Goal: Transaction & Acquisition: Obtain resource

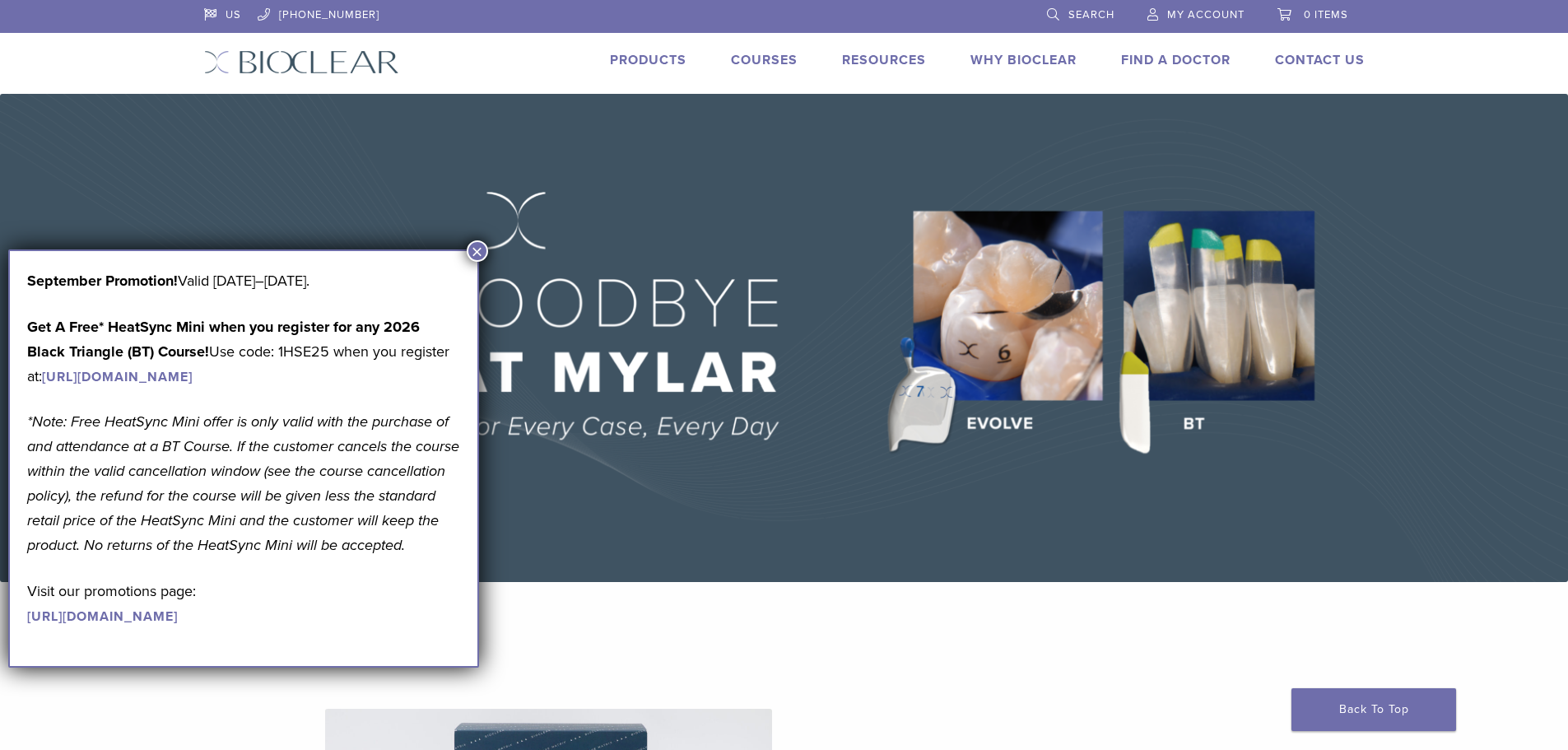
click at [477, 246] on button "×" at bounding box center [477, 251] width 21 height 22
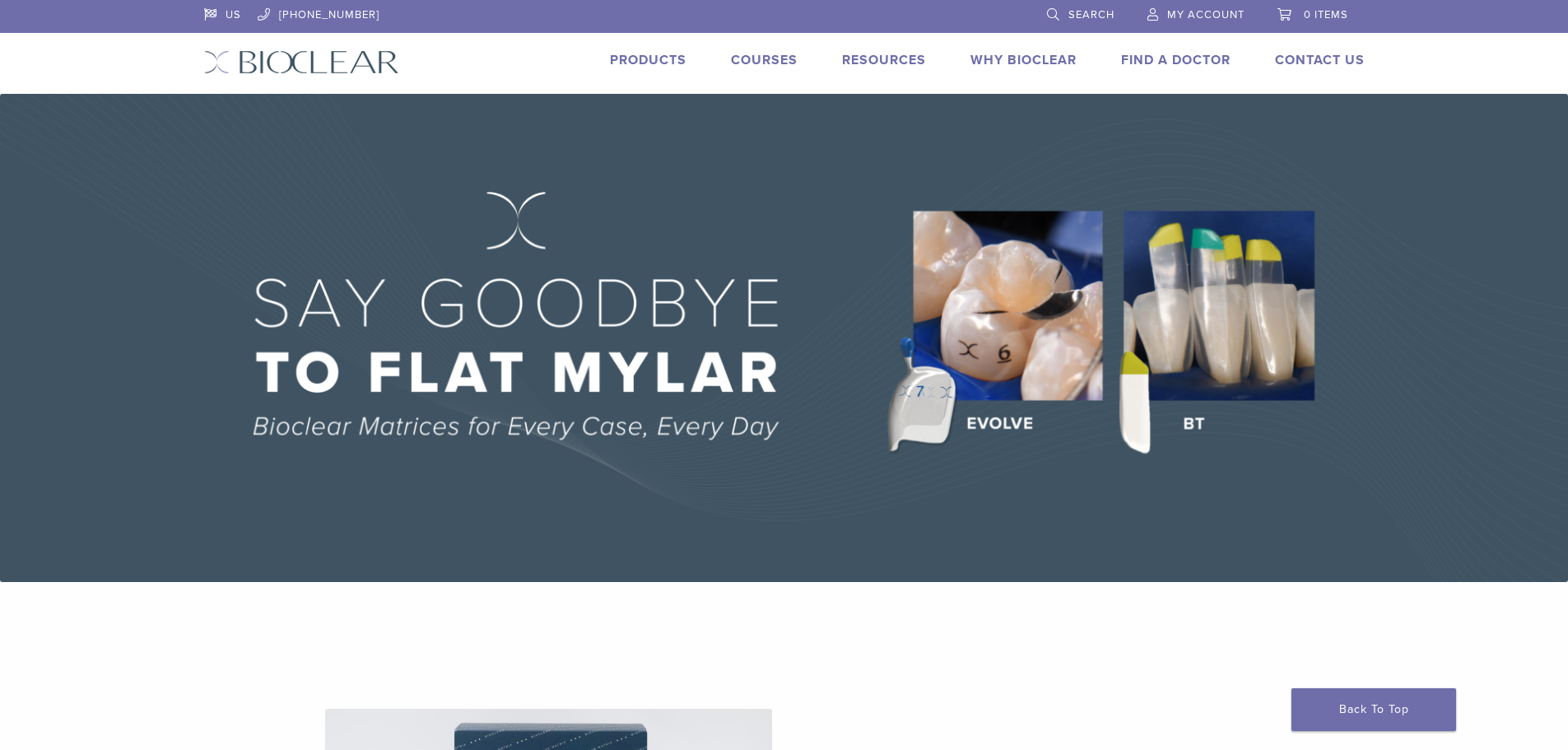
click at [636, 56] on link "Products" at bounding box center [647, 60] width 76 height 16
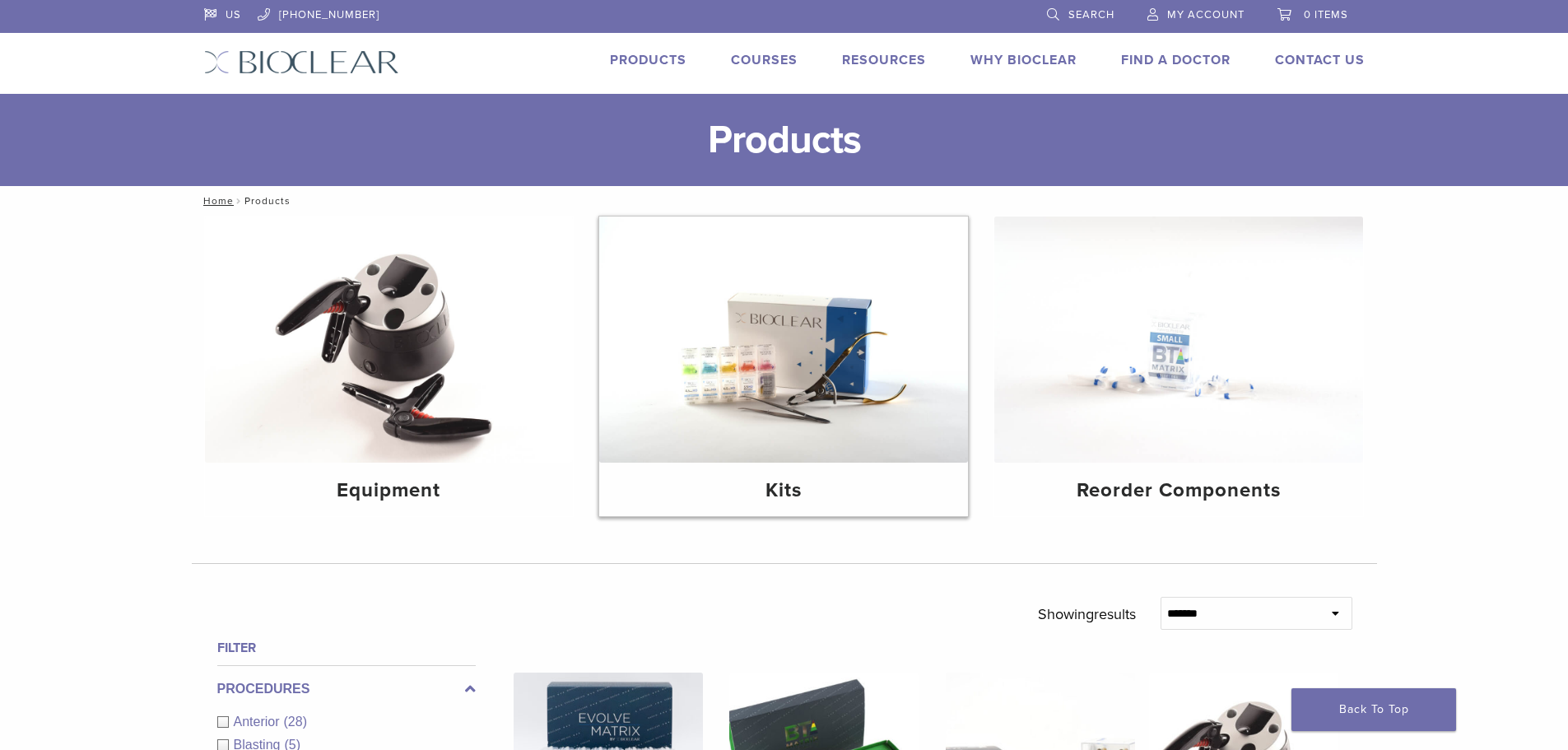
click at [871, 357] on img at bounding box center [784, 340] width 369 height 246
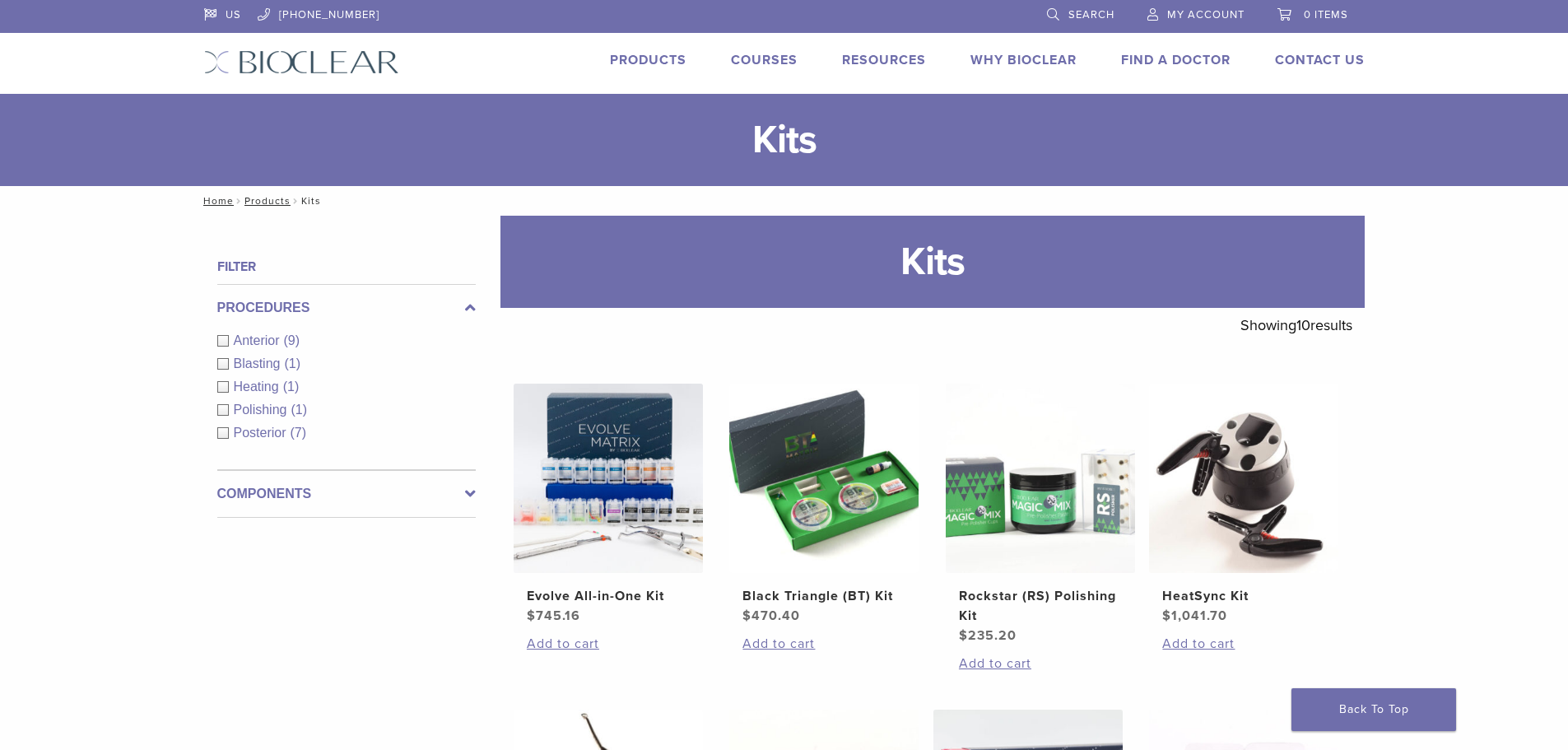
scroll to position [165, 0]
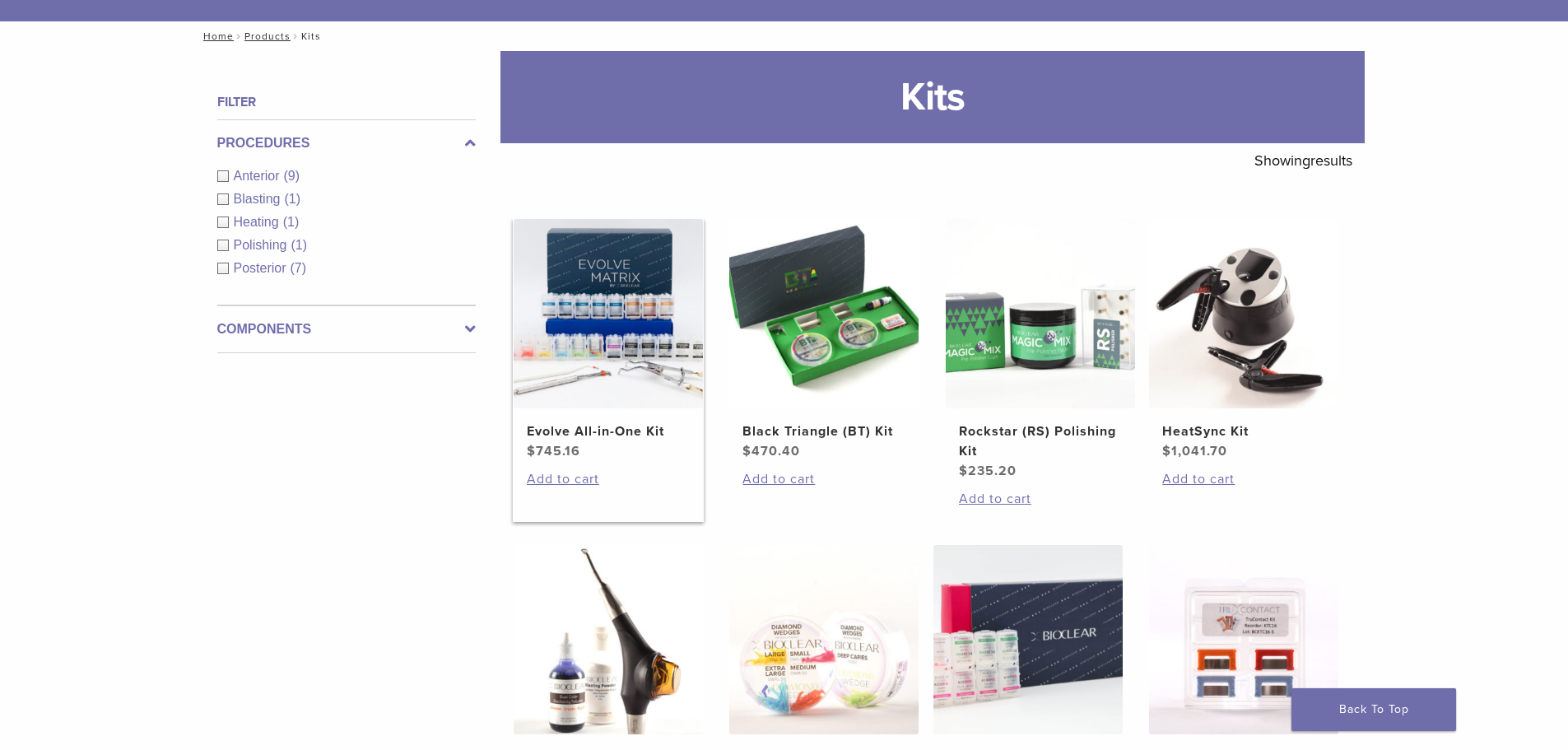
click at [628, 365] on img at bounding box center [608, 313] width 189 height 189
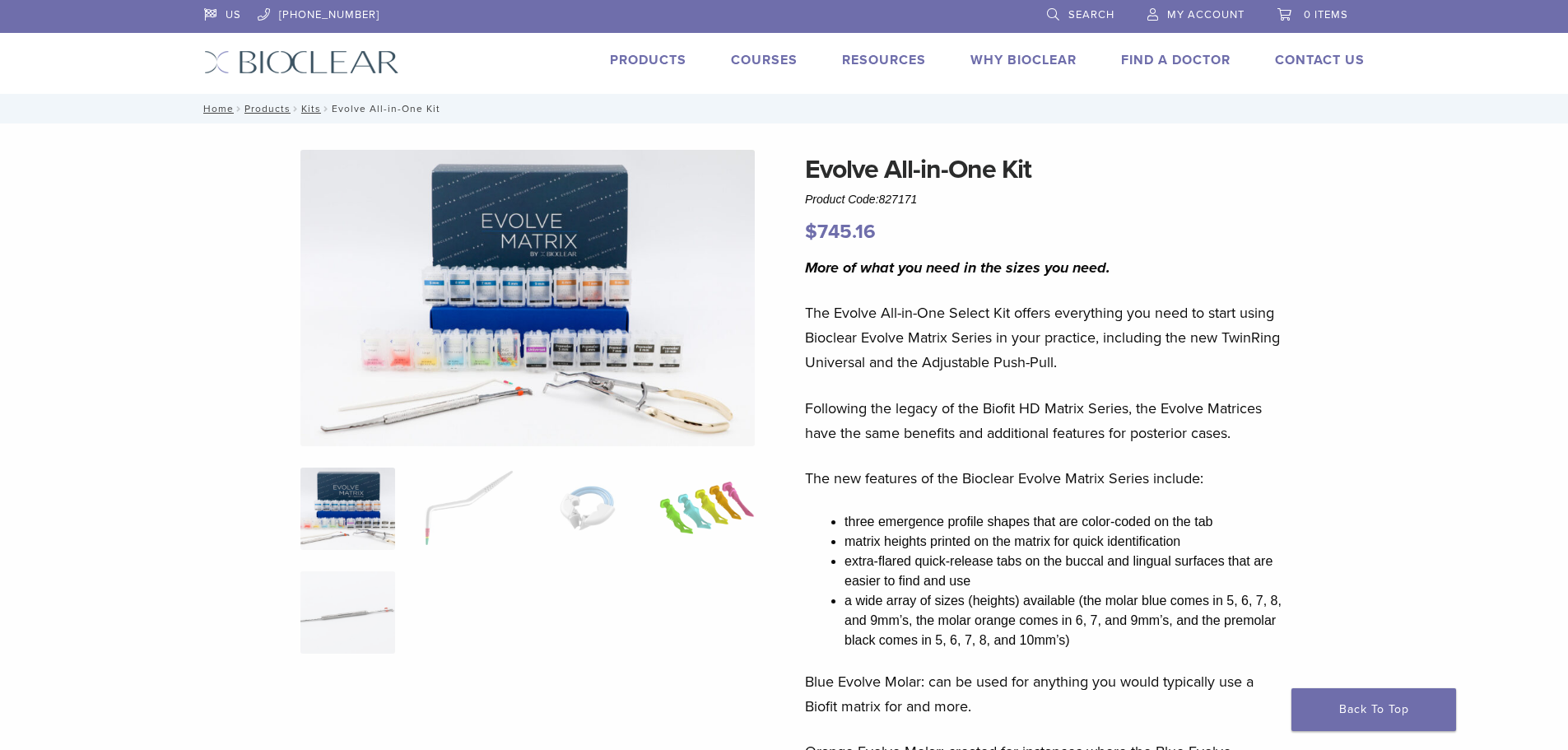
click at [706, 519] on img at bounding box center [707, 509] width 95 height 82
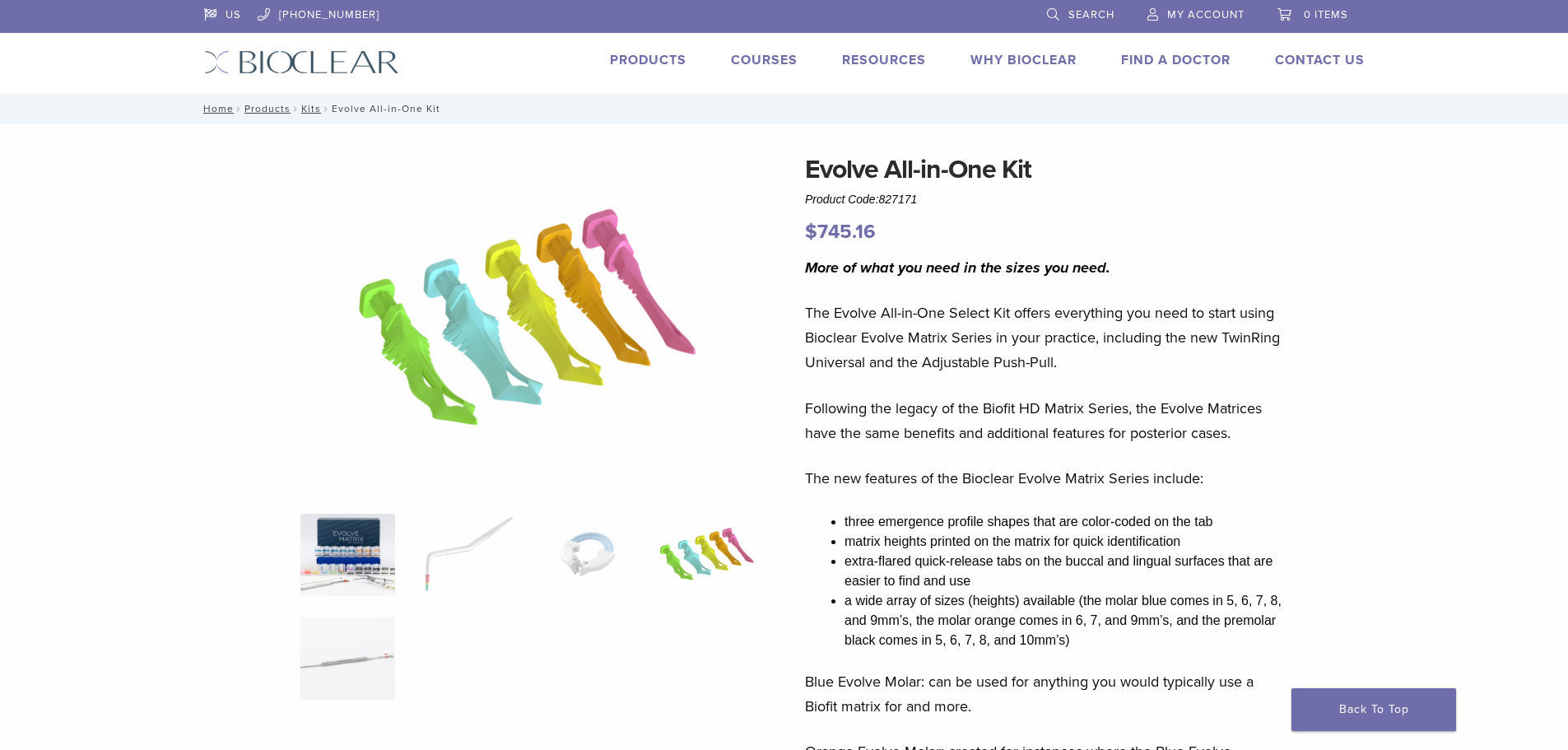
click at [365, 567] on img at bounding box center [347, 556] width 95 height 82
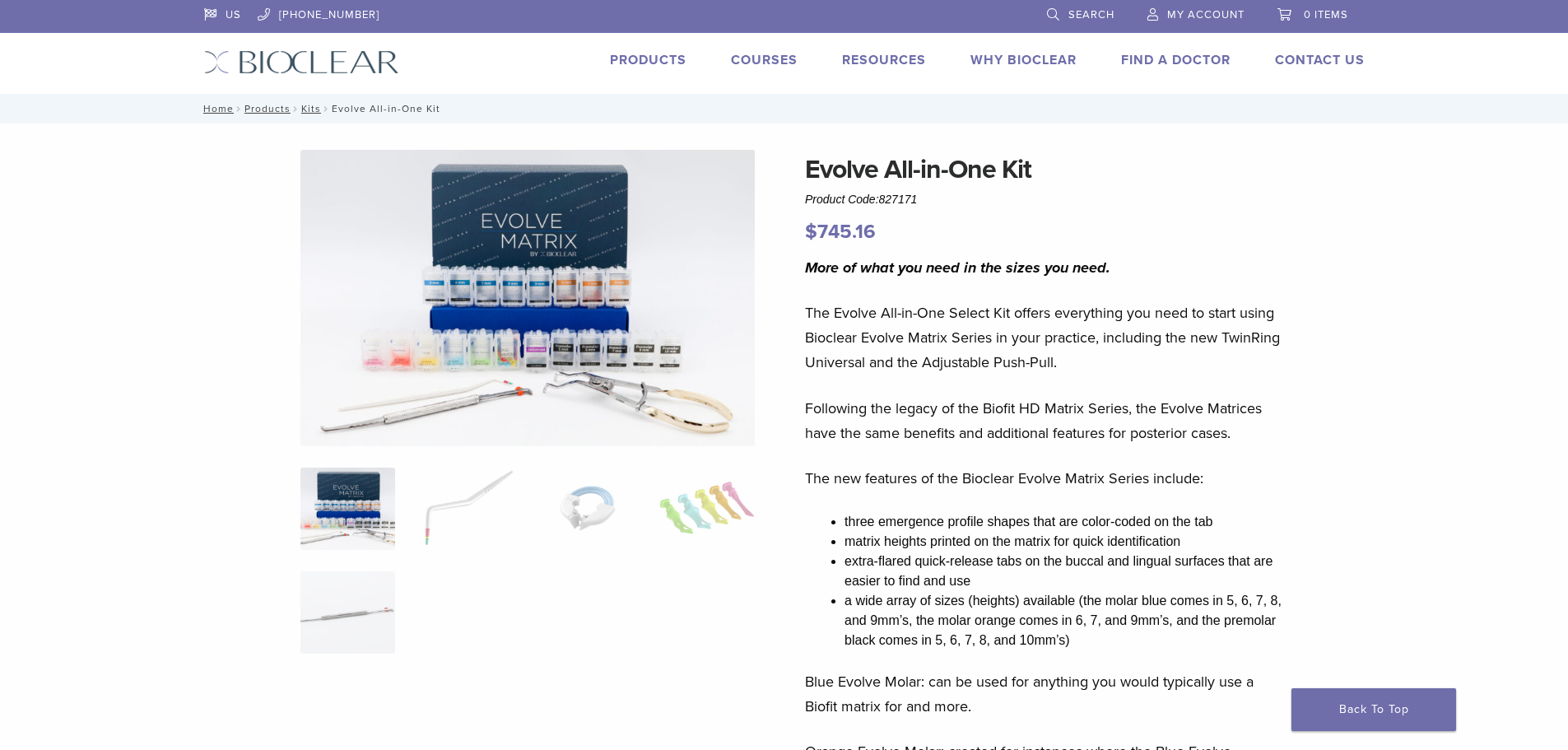
click at [1320, 86] on link "Request a Virtual Demo" at bounding box center [1375, 88] width 192 height 36
